Goal: Find specific page/section: Find specific page/section

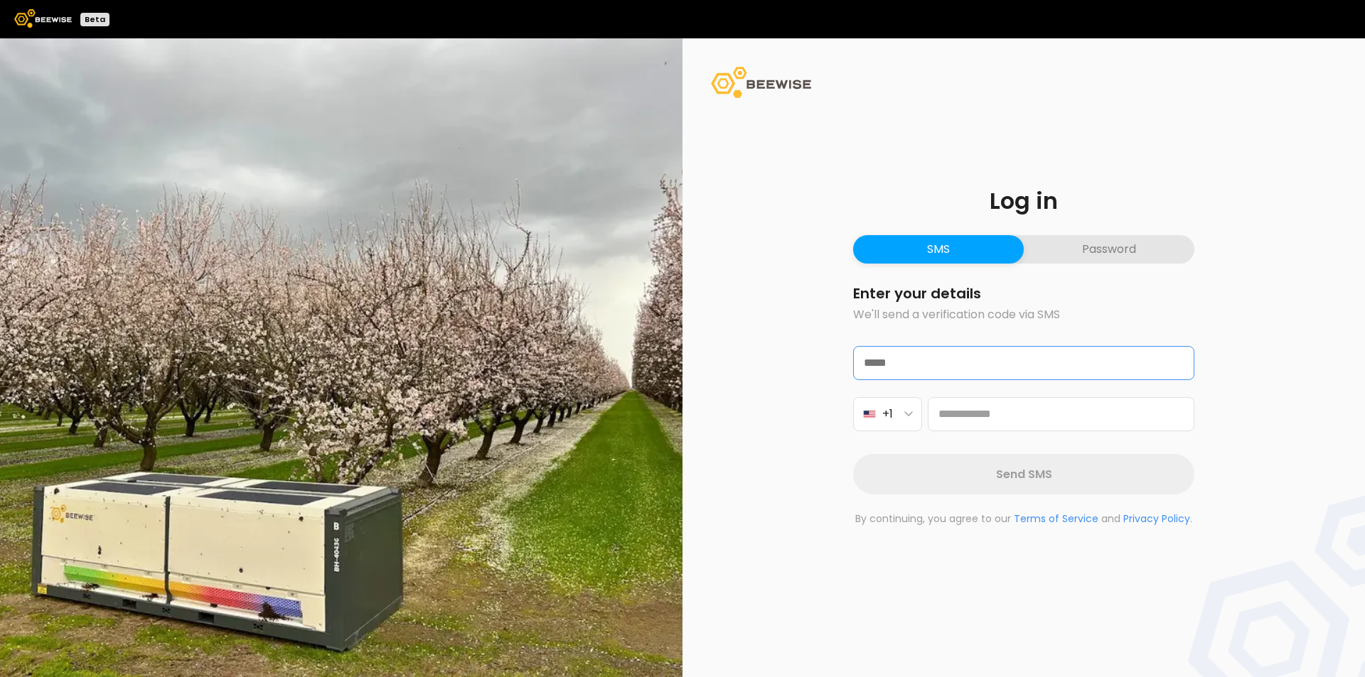
click at [896, 365] on input "text" at bounding box center [1024, 363] width 340 height 33
type input "**********"
click at [1083, 247] on button "Password" at bounding box center [1109, 249] width 171 height 28
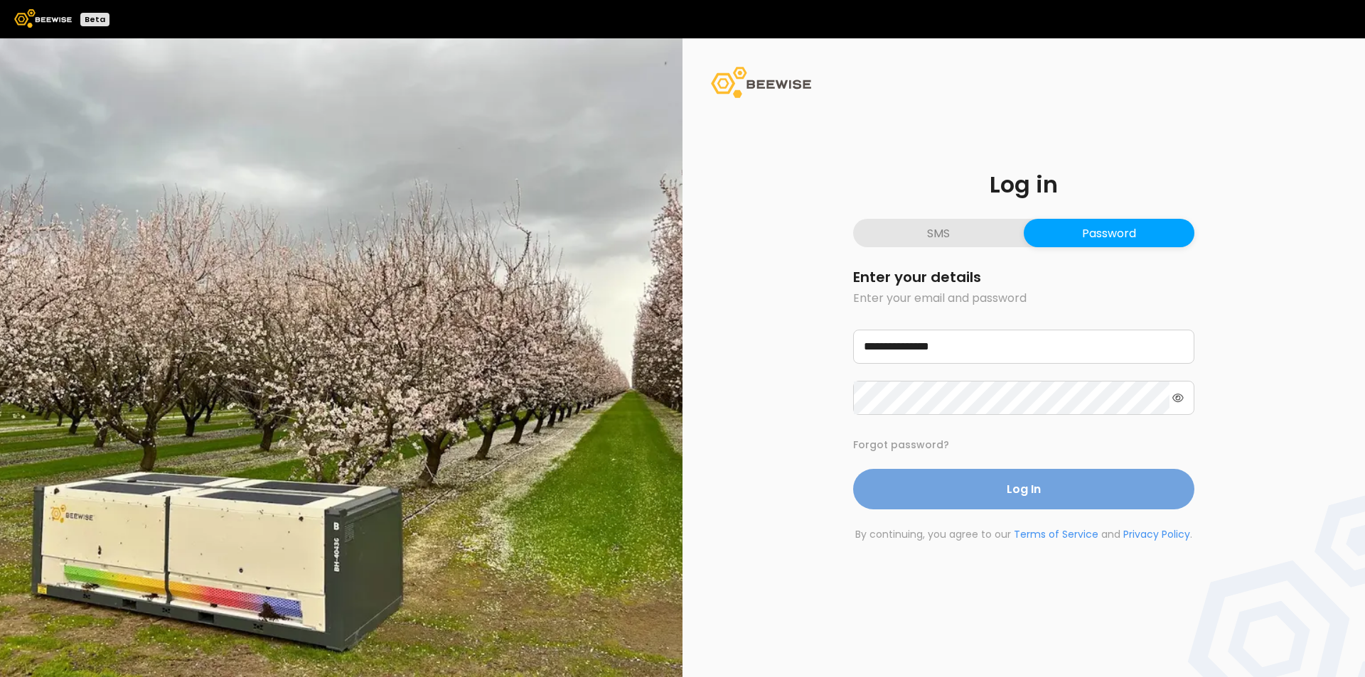
click at [1047, 489] on button "Log In" at bounding box center [1023, 489] width 341 height 41
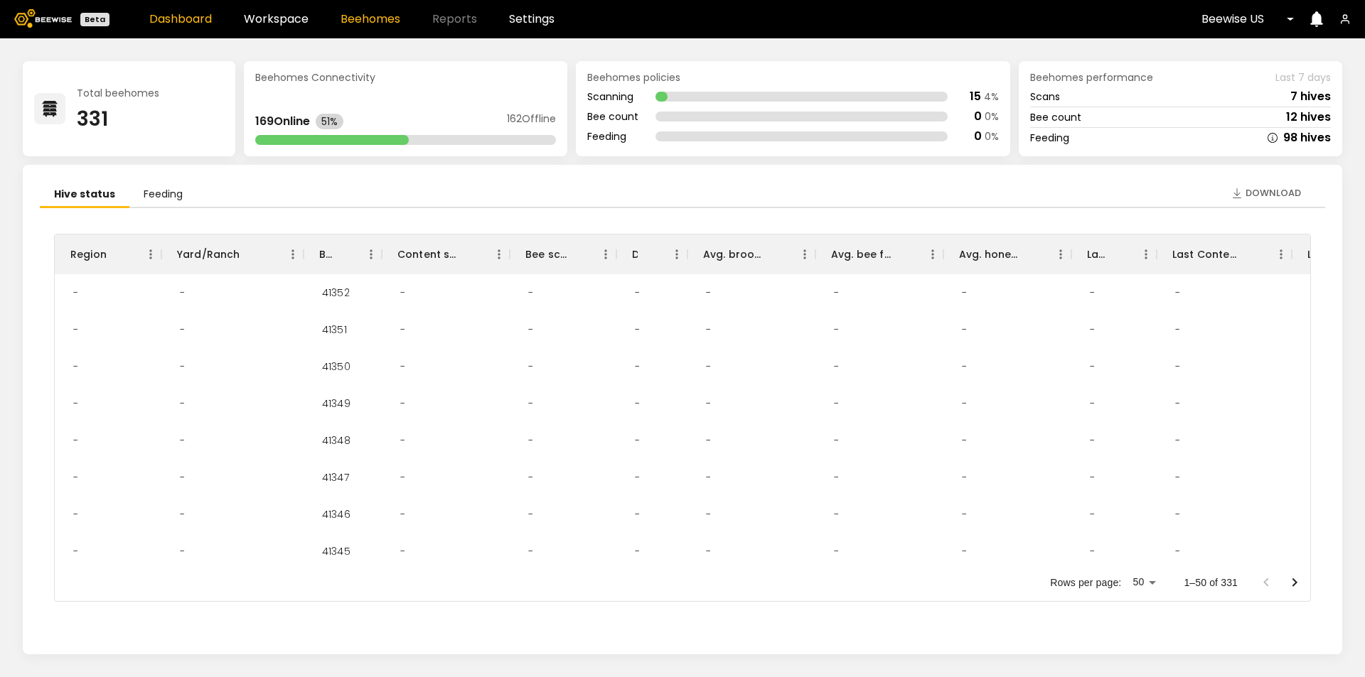
click at [373, 23] on link "Beehomes" at bounding box center [371, 19] width 60 height 11
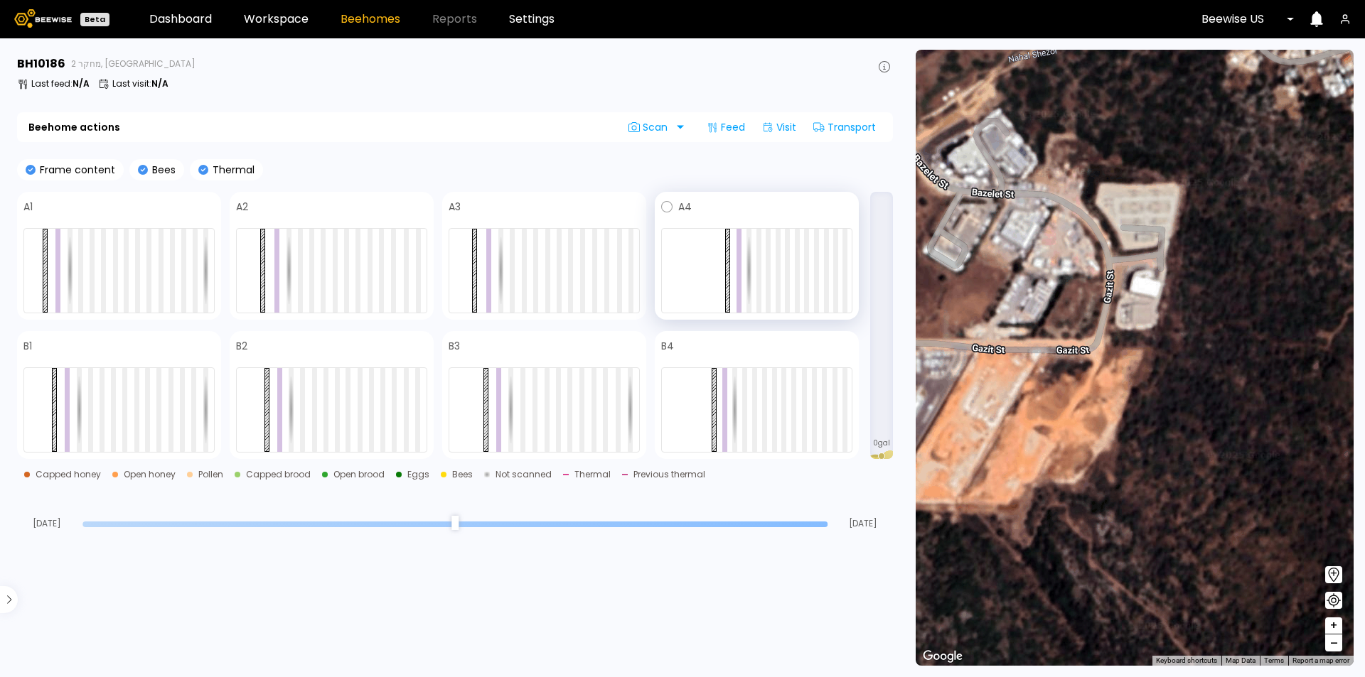
click at [792, 269] on div at bounding box center [756, 270] width 191 height 85
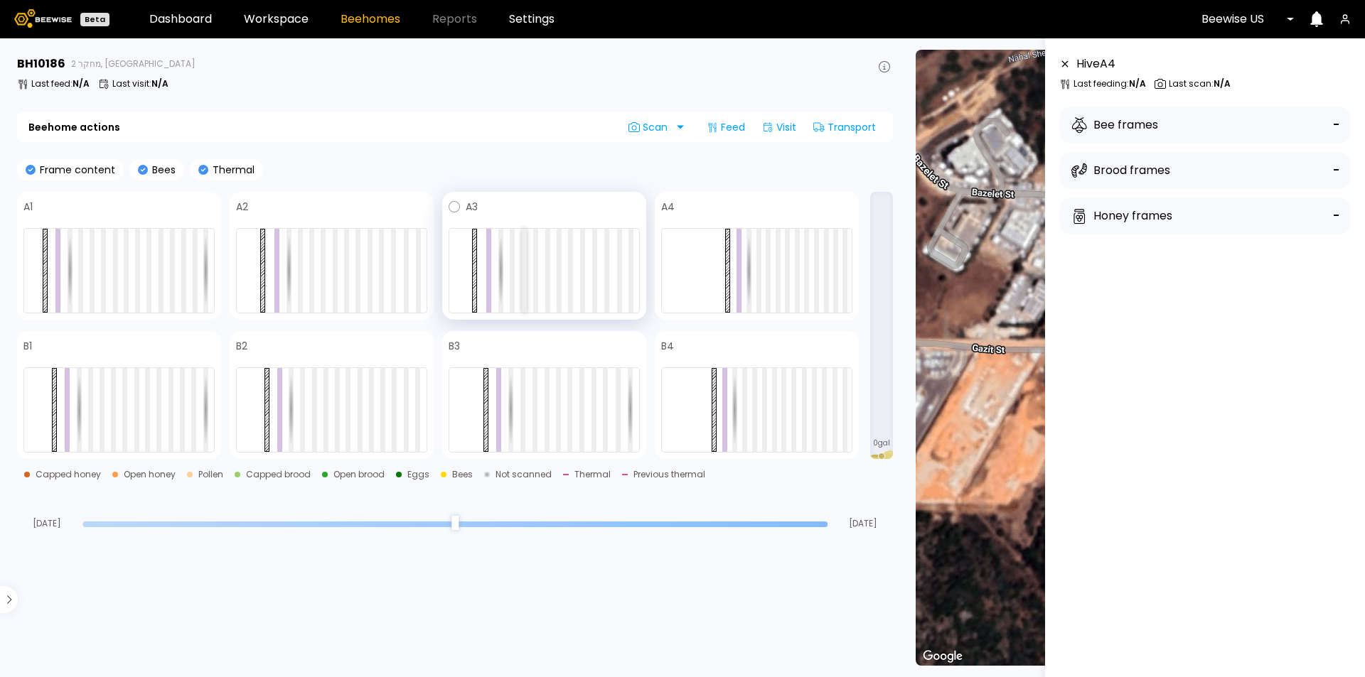
click at [522, 257] on div at bounding box center [524, 271] width 5 height 84
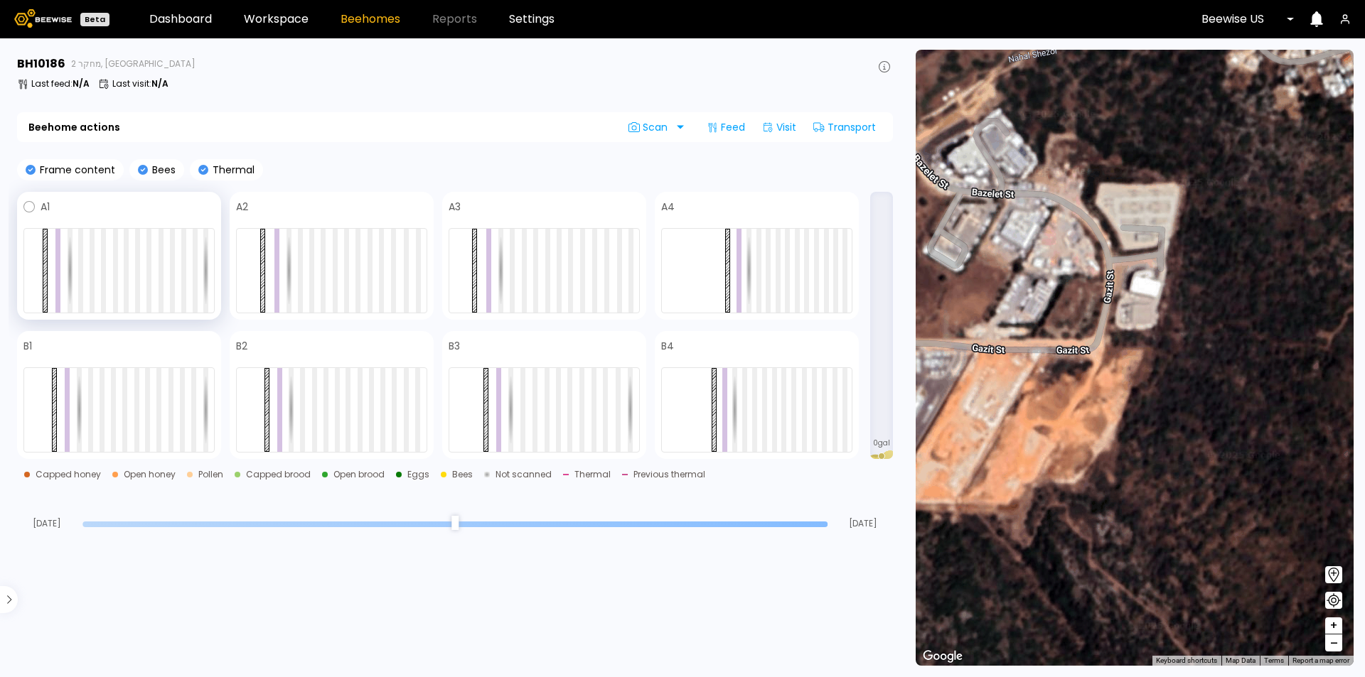
click at [76, 257] on div at bounding box center [118, 270] width 191 height 85
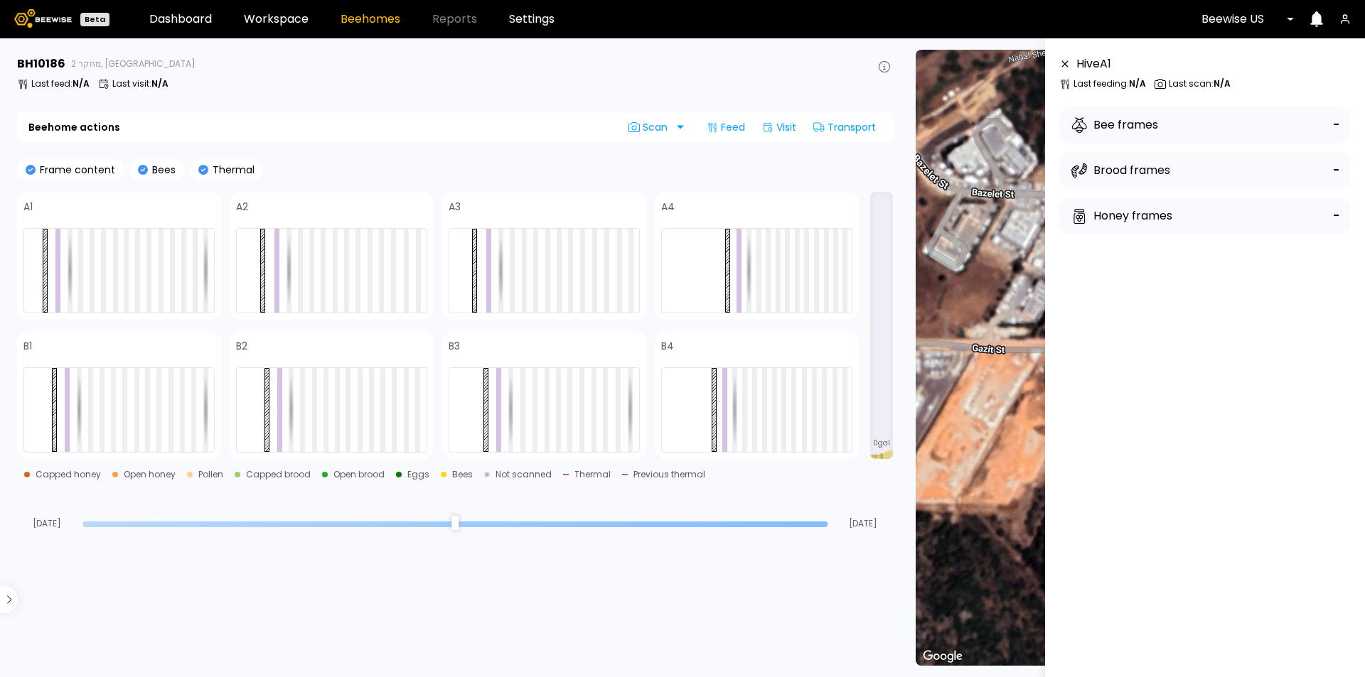
click at [1196, 170] on div "Brood frames -" at bounding box center [1204, 170] width 291 height 37
click at [1327, 119] on div "Bee frames -" at bounding box center [1204, 125] width 291 height 37
click at [1145, 70] on div "Hive A 1" at bounding box center [1204, 63] width 291 height 17
click at [1101, 73] on div "Hive A 1 Last feeding : N/A Last scan : N/A" at bounding box center [1204, 72] width 291 height 34
click at [837, 258] on div at bounding box center [835, 271] width 5 height 84
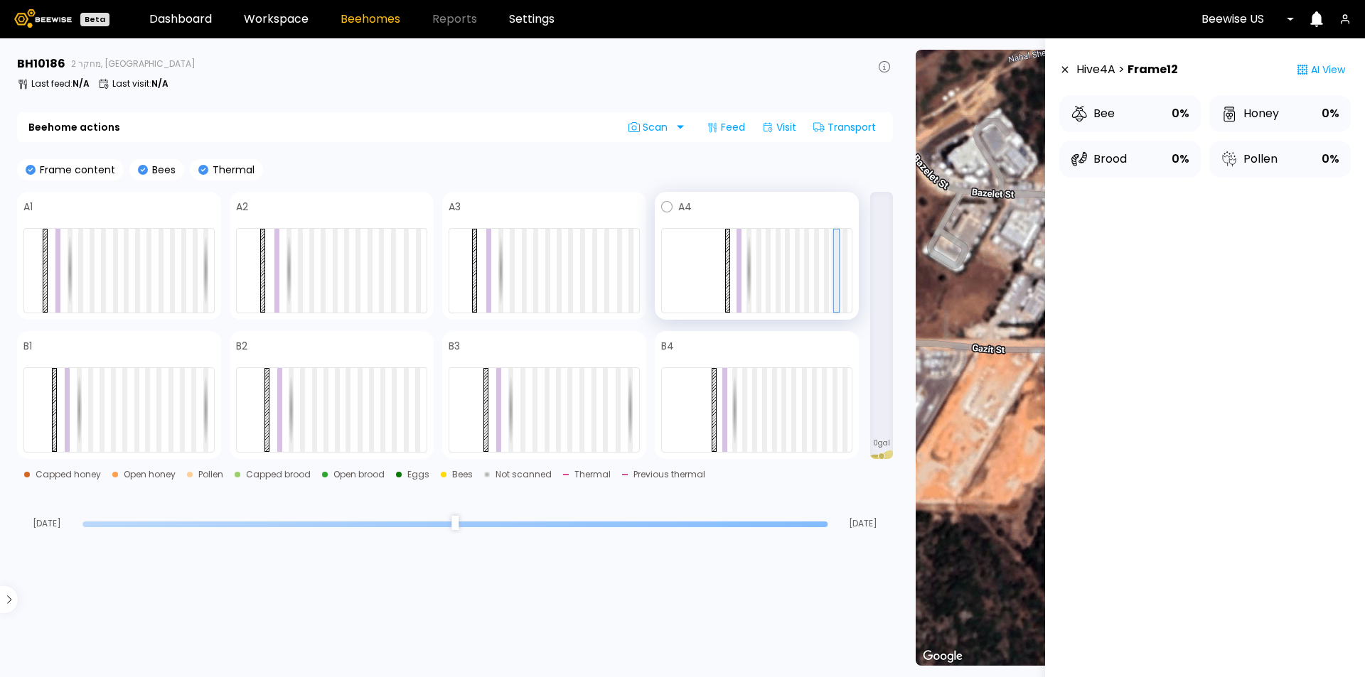
click at [837, 258] on div at bounding box center [836, 271] width 5 height 82
click at [690, 127] on div at bounding box center [690, 127] width 0 height 0
click at [449, 154] on section "BH 10186 מחקר 2, Northern IL Last feed : N/A Last visit : N/A Beehome actions S…" at bounding box center [457, 357] width 896 height 639
click at [360, 287] on div at bounding box center [357, 271] width 5 height 84
